Goal: Task Accomplishment & Management: Use online tool/utility

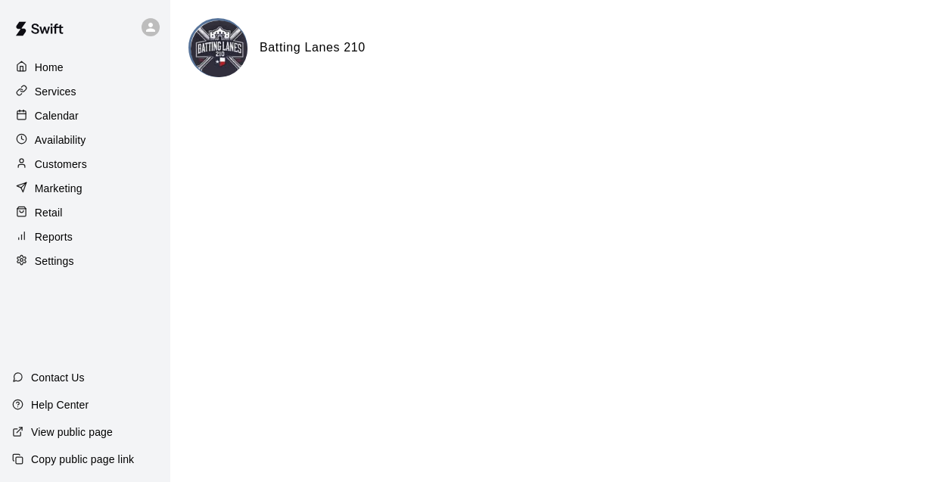
click at [83, 120] on div "Calendar" at bounding box center [85, 115] width 146 height 23
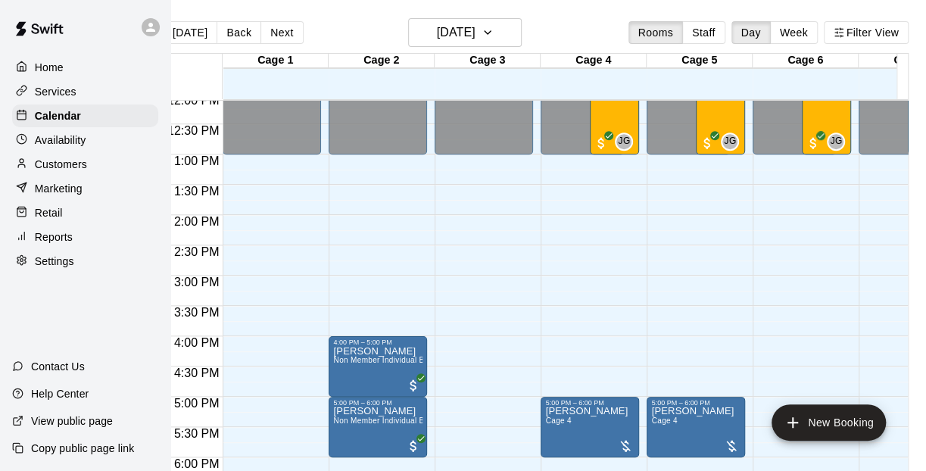
scroll to position [702, 0]
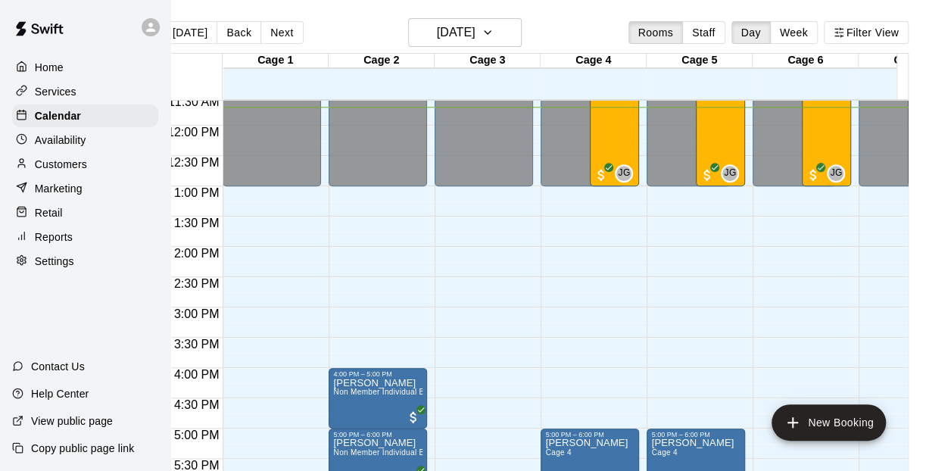
click at [80, 238] on div "Reports" at bounding box center [85, 237] width 146 height 23
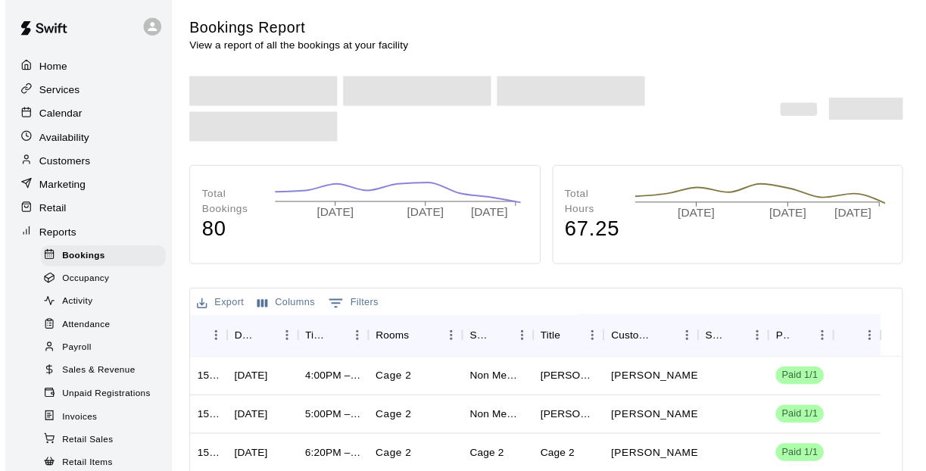
scroll to position [76, 0]
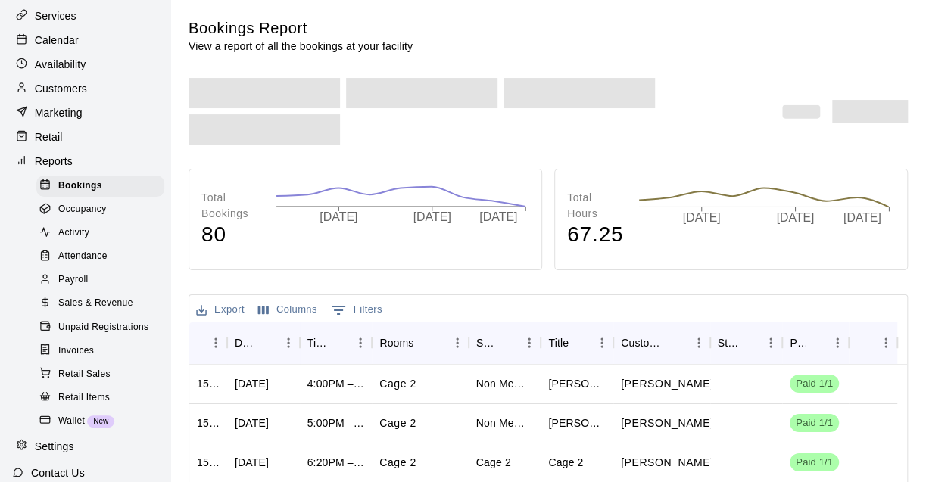
click at [117, 311] on span "Sales & Revenue" at bounding box center [95, 303] width 75 height 15
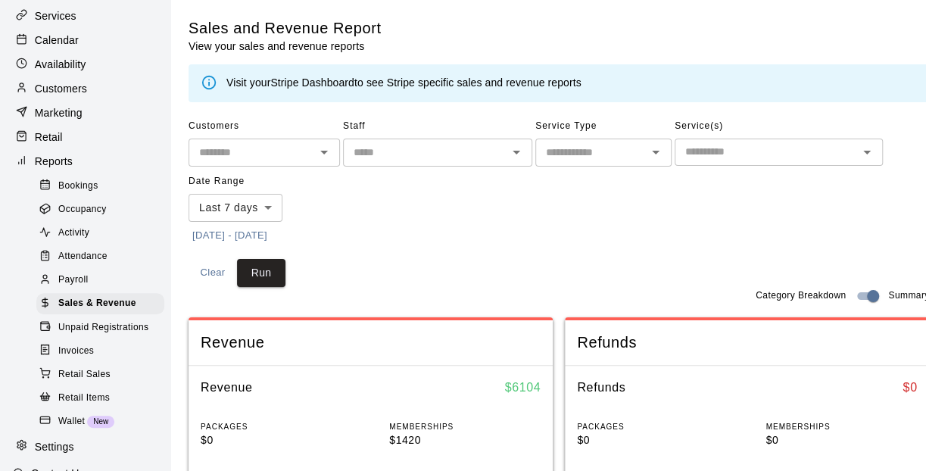
scroll to position [76, 0]
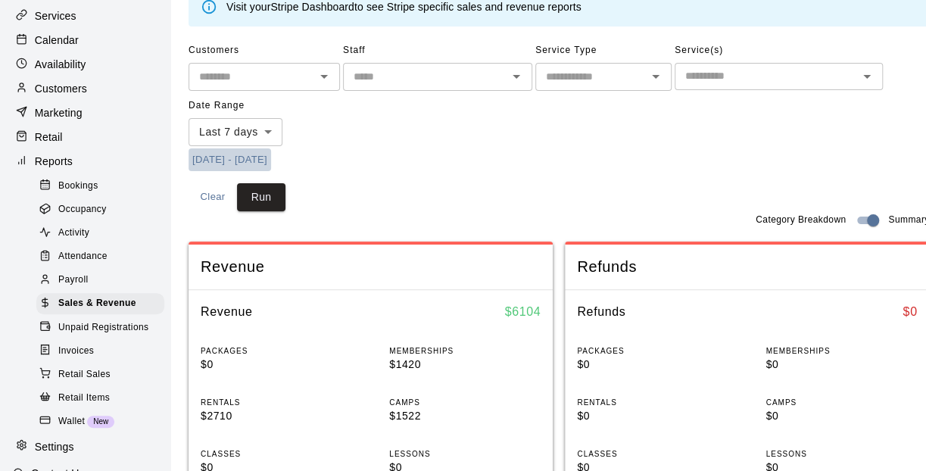
click at [271, 160] on button "[DATE] - [DATE]" at bounding box center [230, 159] width 83 height 23
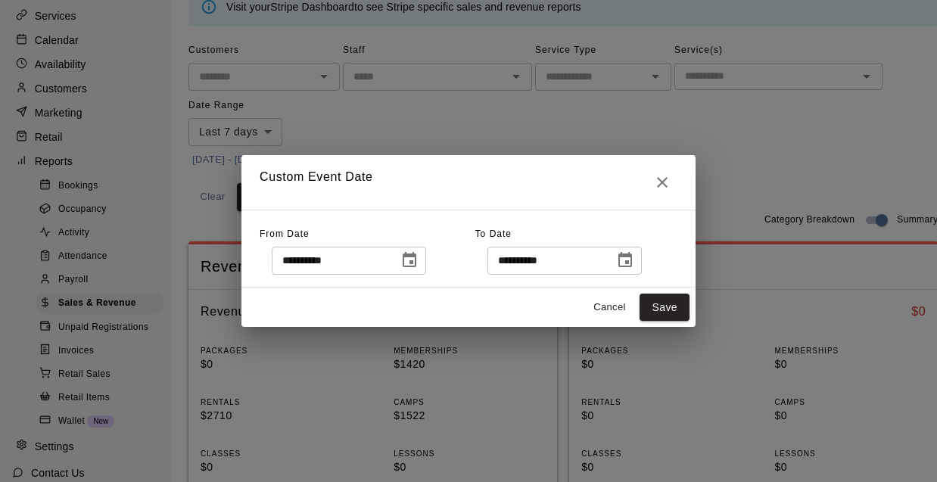
click at [406, 253] on div "**********" at bounding box center [349, 261] width 154 height 28
click at [416, 257] on icon "Choose date, selected date is Oct 6, 2025" at bounding box center [410, 259] width 14 height 15
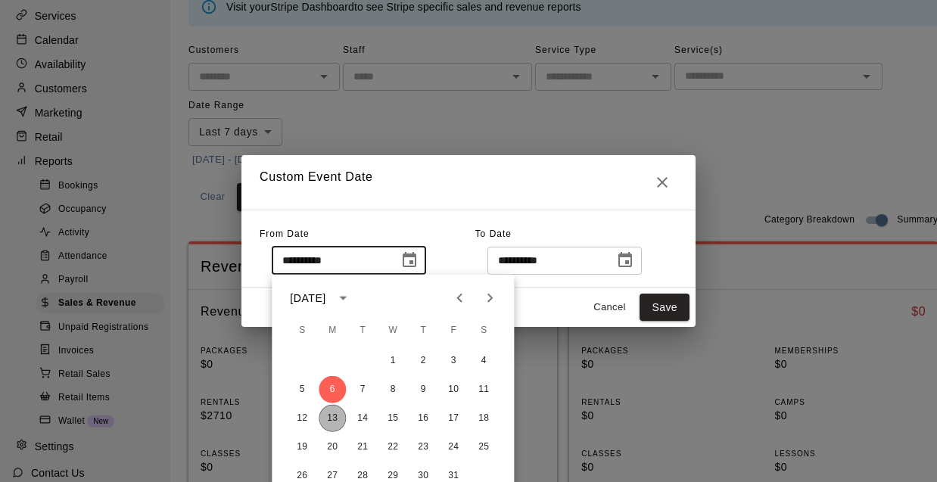
click at [329, 417] on button "13" at bounding box center [332, 418] width 27 height 27
type input "**********"
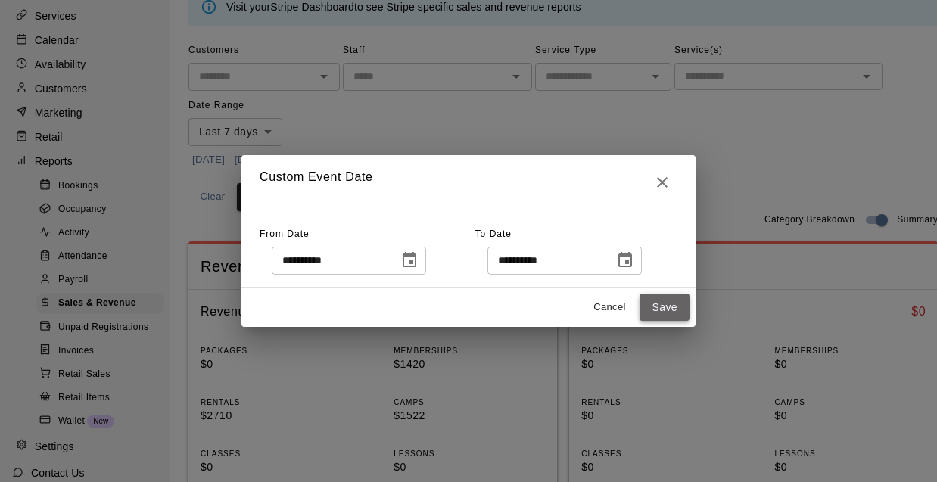
click at [653, 311] on button "Save" at bounding box center [665, 308] width 50 height 28
type input "******"
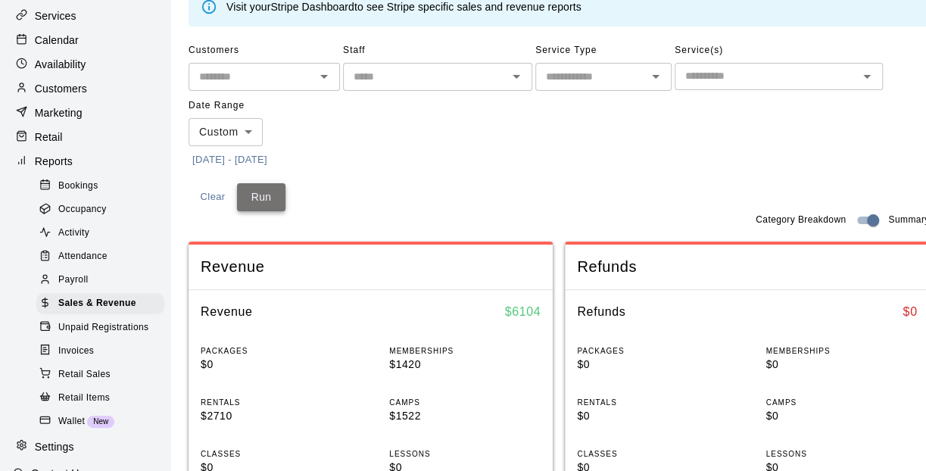
click at [259, 199] on button "Run" at bounding box center [261, 197] width 48 height 28
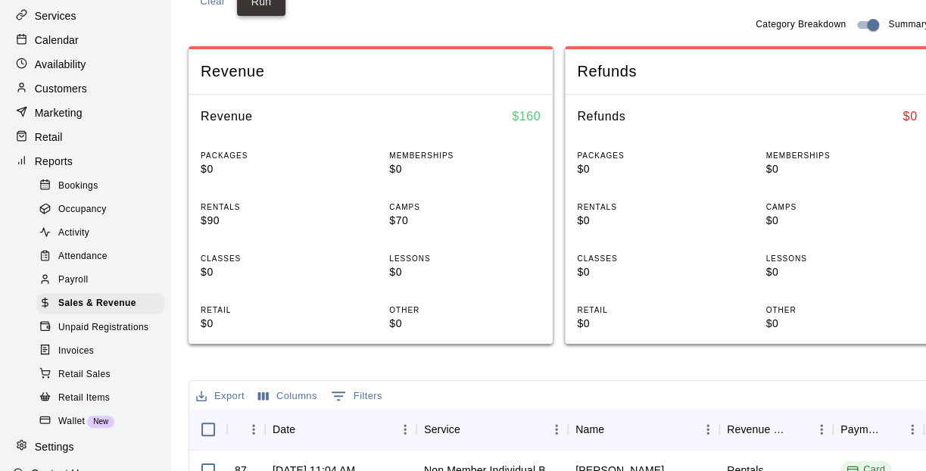
scroll to position [273, 0]
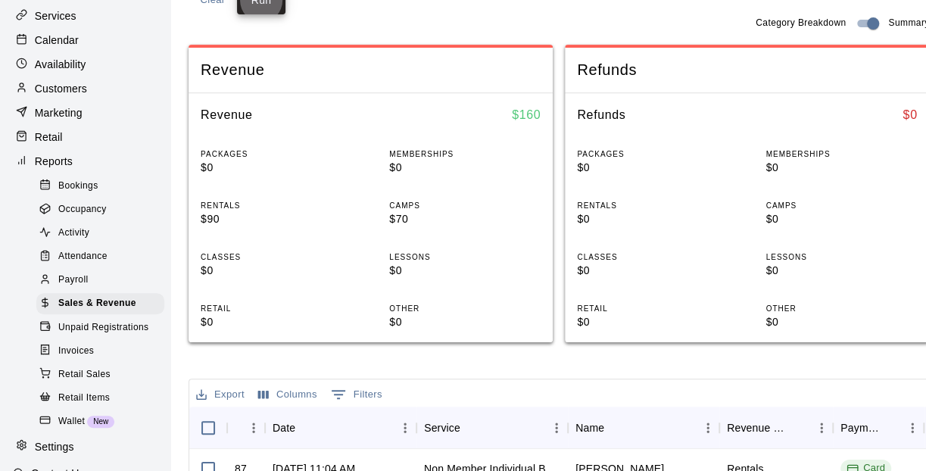
click at [64, 39] on p "Calendar" at bounding box center [57, 40] width 44 height 15
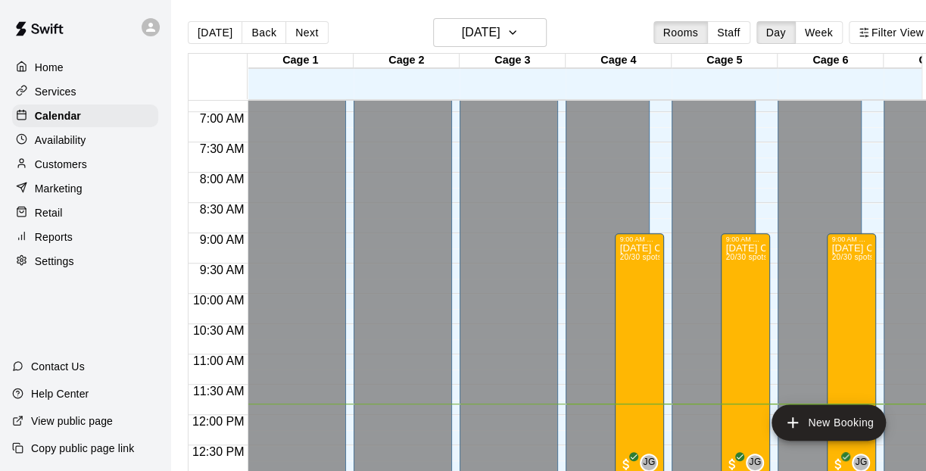
scroll to position [488, 0]
